Goal: Transaction & Acquisition: Book appointment/travel/reservation

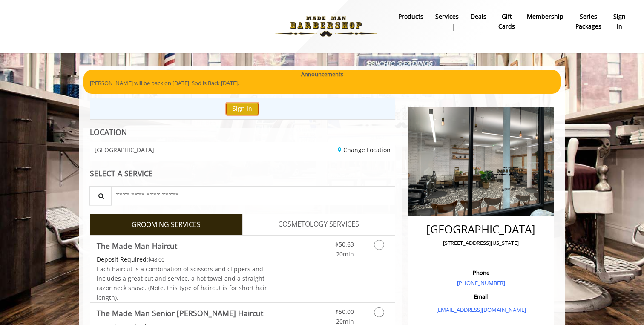
click at [237, 111] on button "Sign In" at bounding box center [242, 109] width 32 height 12
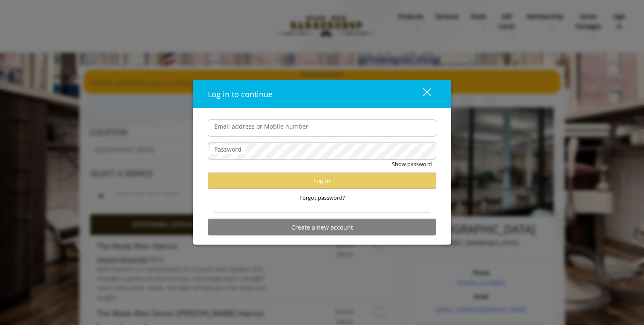
click at [251, 124] on input "Email address or Mobile number" at bounding box center [322, 127] width 228 height 17
type input "**********"
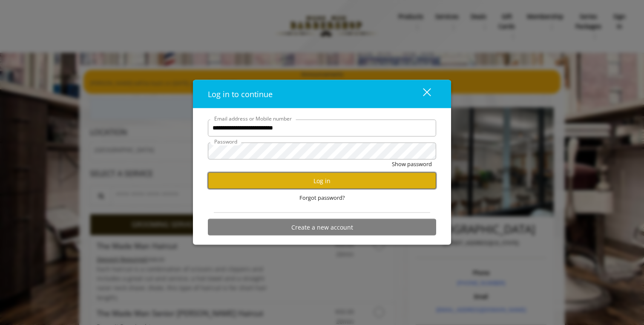
click at [295, 186] on button "Log in" at bounding box center [322, 180] width 228 height 17
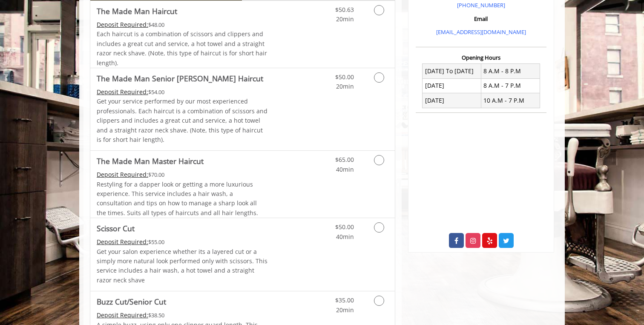
scroll to position [278, 0]
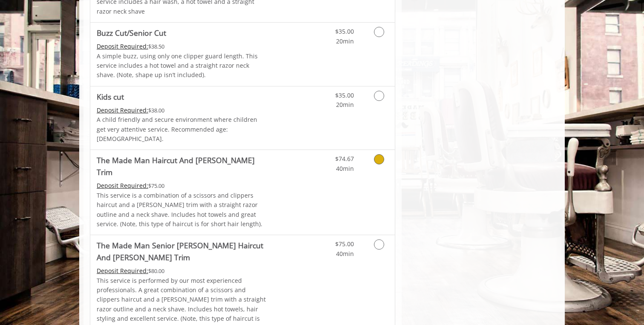
click at [300, 179] on link "Discounted Price" at bounding box center [293, 192] width 51 height 85
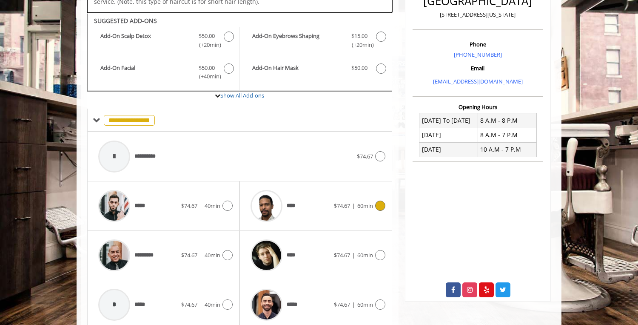
scroll to position [229, 0]
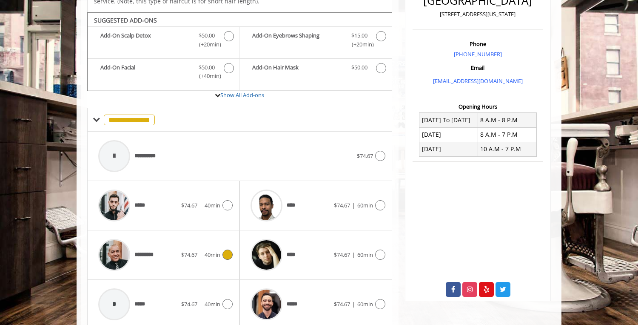
click at [225, 249] on icon at bounding box center [228, 254] width 10 height 10
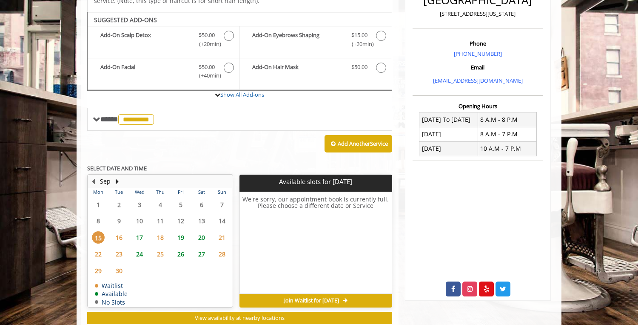
scroll to position [229, 0]
click at [190, 232] on td "19" at bounding box center [181, 237] width 20 height 17
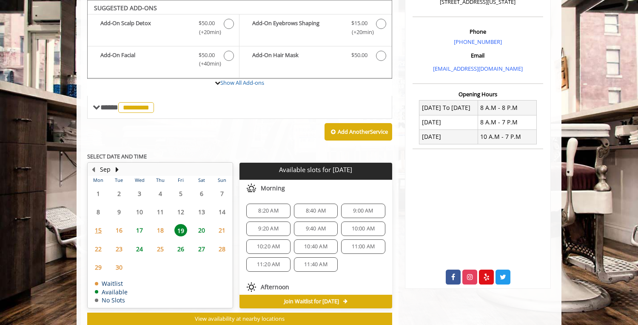
scroll to position [254, 0]
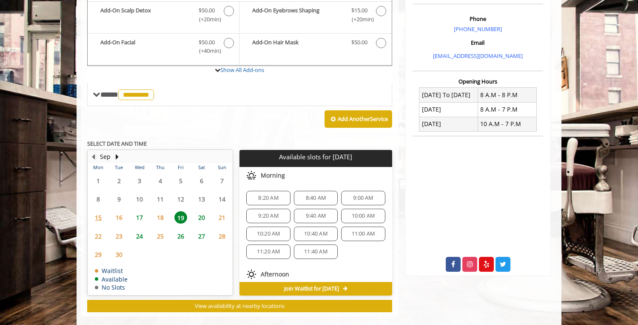
click at [353, 195] on span "9:00 AM" at bounding box center [363, 198] width 20 height 7
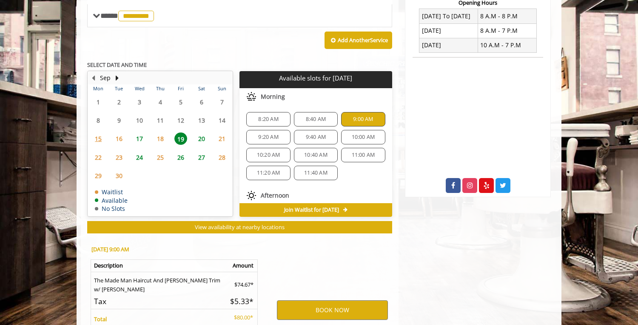
scroll to position [408, 0]
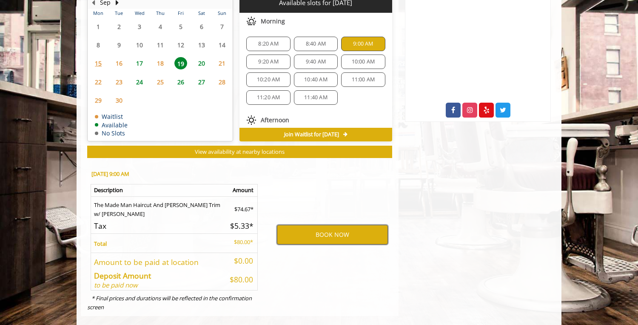
click at [338, 229] on button "BOOK NOW" at bounding box center [332, 235] width 111 height 20
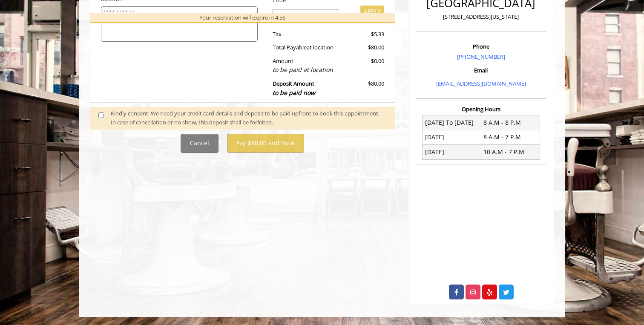
scroll to position [375, 0]
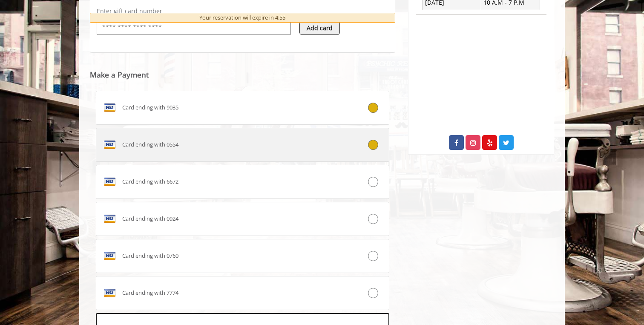
click at [255, 133] on label "Card ending with 0554" at bounding box center [242, 145] width 293 height 34
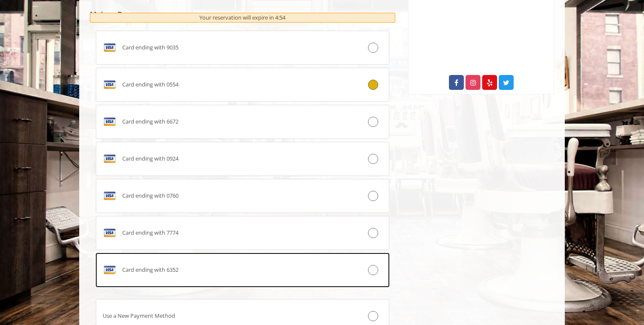
scroll to position [506, 0]
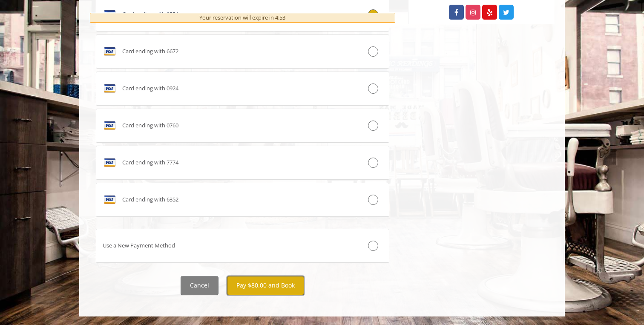
click at [268, 287] on button "Pay $80.00 and Book" at bounding box center [265, 285] width 77 height 19
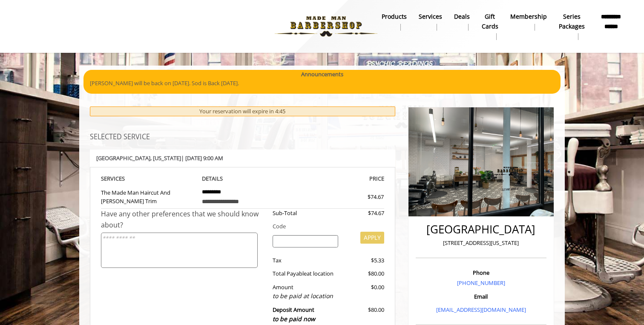
scroll to position [17, 0]
